Goal: Check status: Check status

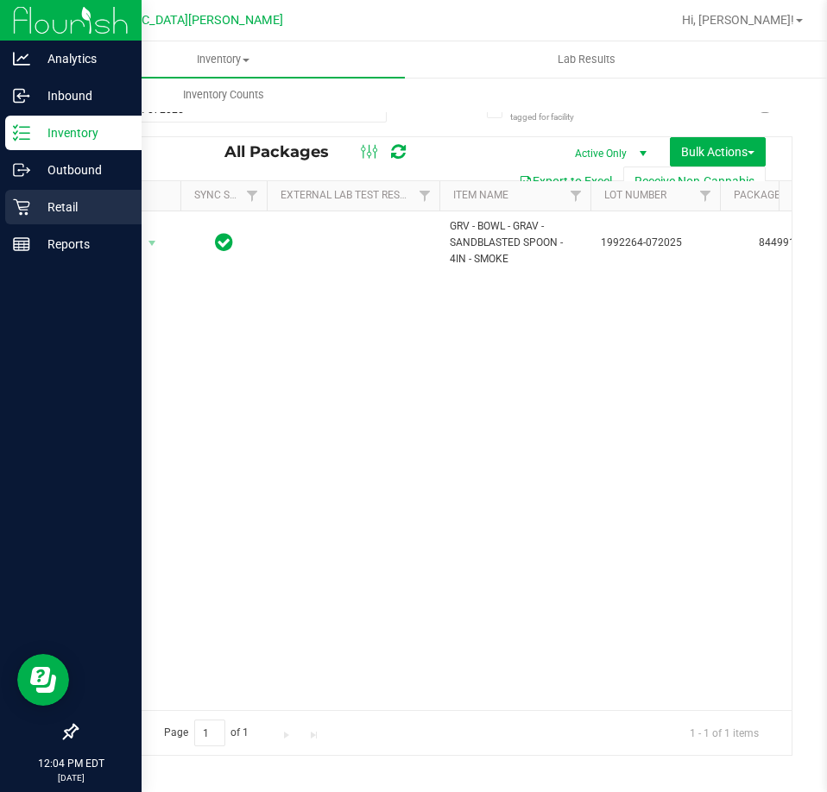
click at [36, 205] on p "Retail" at bounding box center [82, 207] width 104 height 21
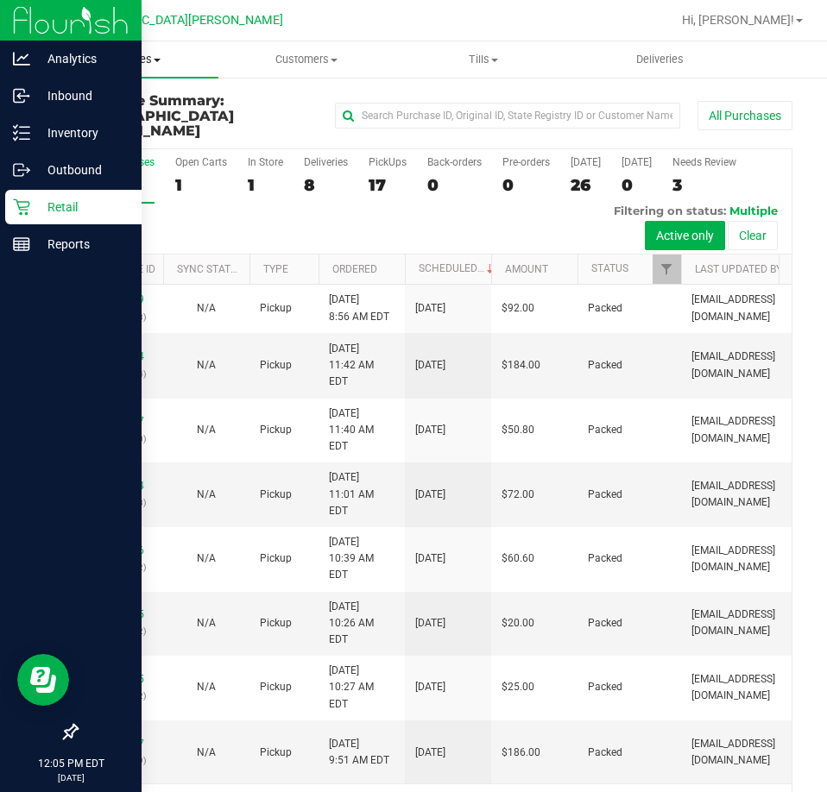
click at [131, 56] on span "Purchases" at bounding box center [129, 60] width 177 height 16
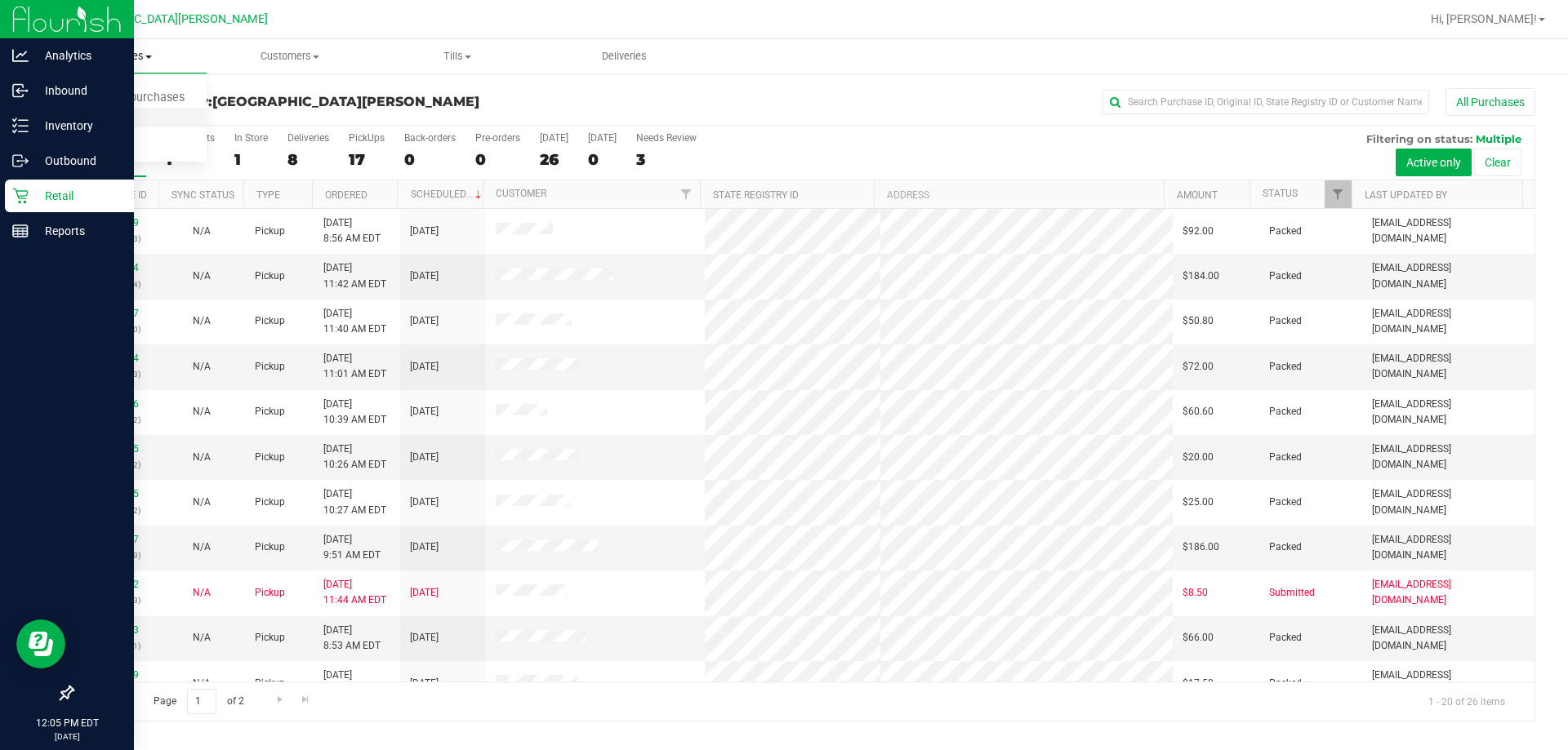
click at [169, 116] on li "Fulfillment" at bounding box center [122, 118] width 167 height 20
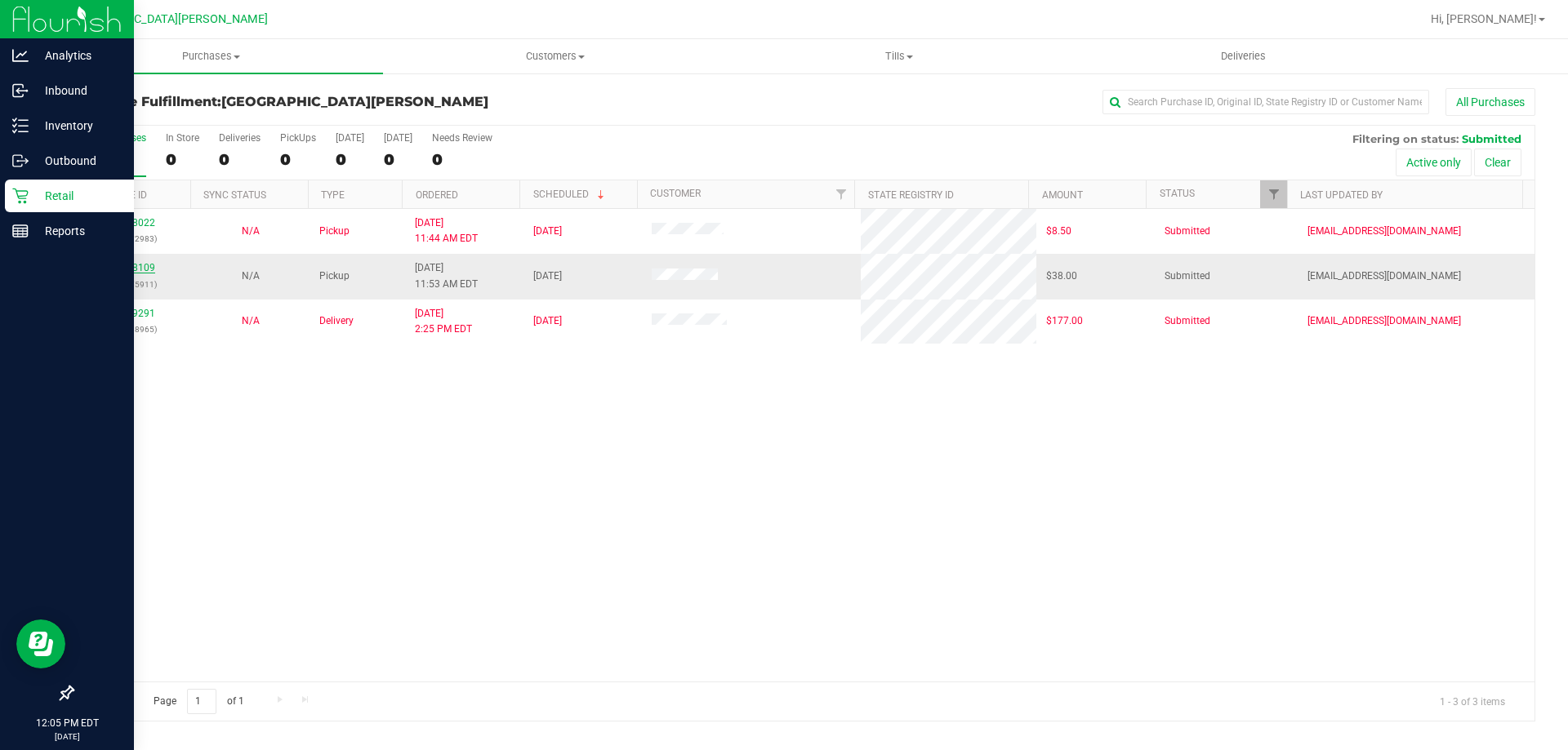
click at [147, 263] on link "11828109" at bounding box center [132, 268] width 45 height 11
